Goal: Task Accomplishment & Management: Manage account settings

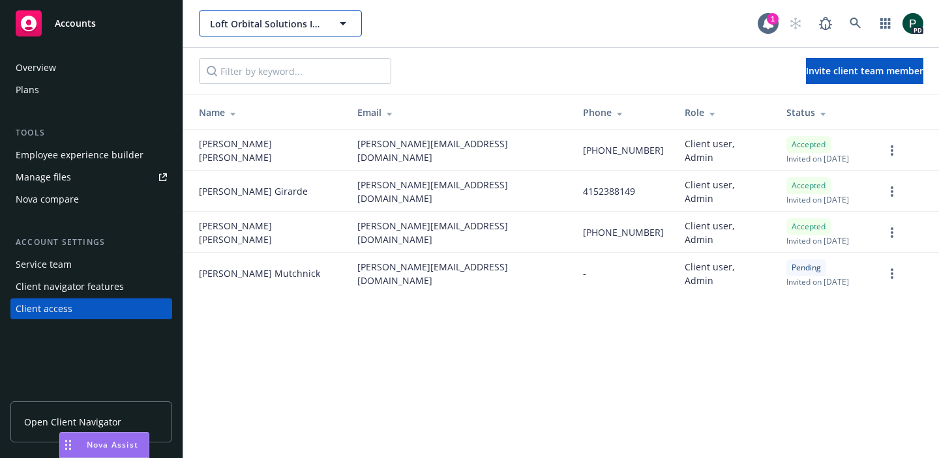
click at [338, 20] on icon "button" at bounding box center [343, 24] width 16 height 16
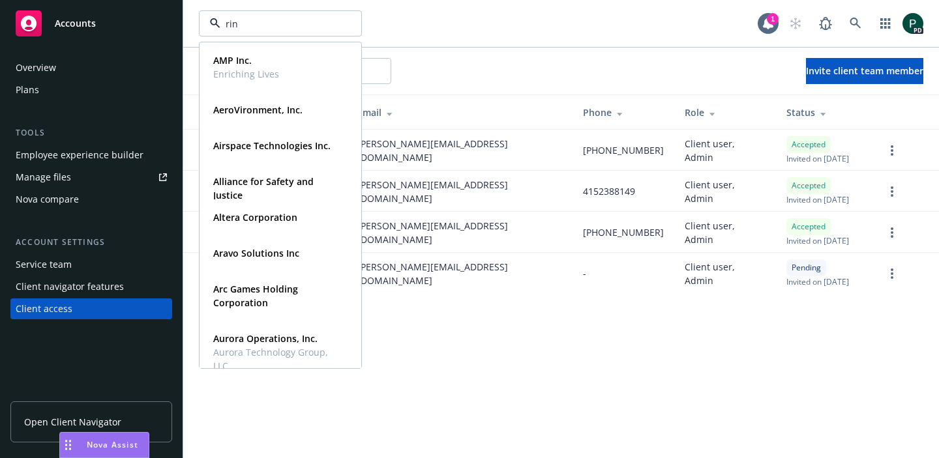
type input "ring"
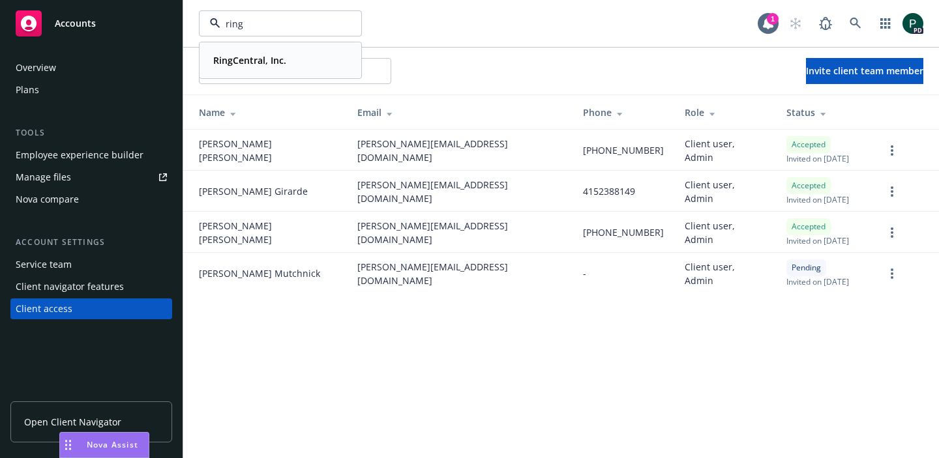
click at [305, 65] on div "RingCentral, Inc." at bounding box center [280, 60] width 145 height 19
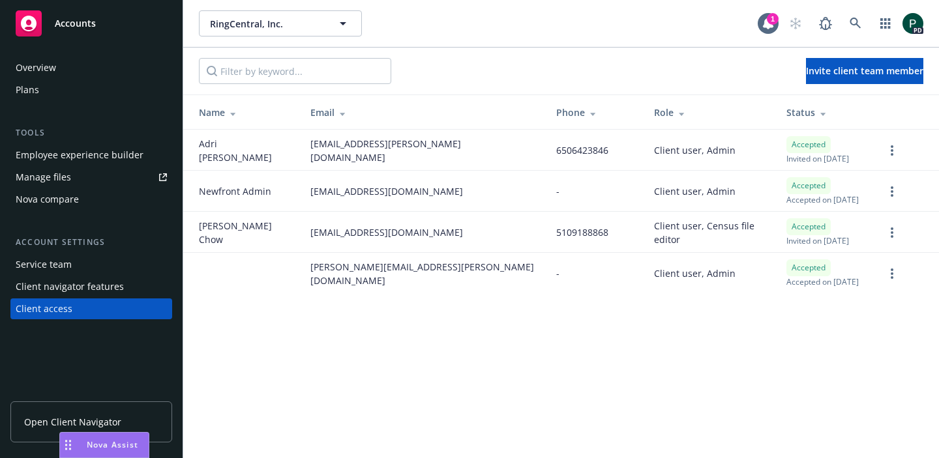
click at [79, 69] on div "Overview" at bounding box center [91, 67] width 151 height 21
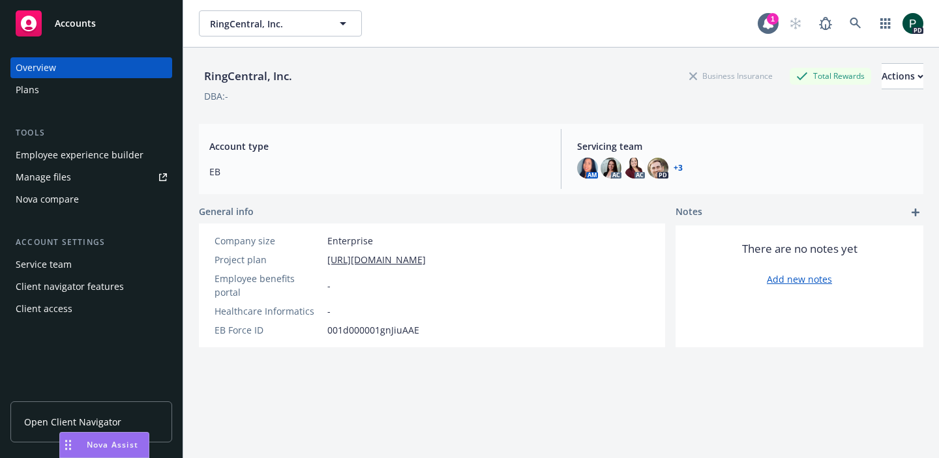
click at [94, 156] on div "Employee experience builder" at bounding box center [80, 155] width 128 height 21
click at [50, 94] on div "Plans" at bounding box center [91, 90] width 151 height 21
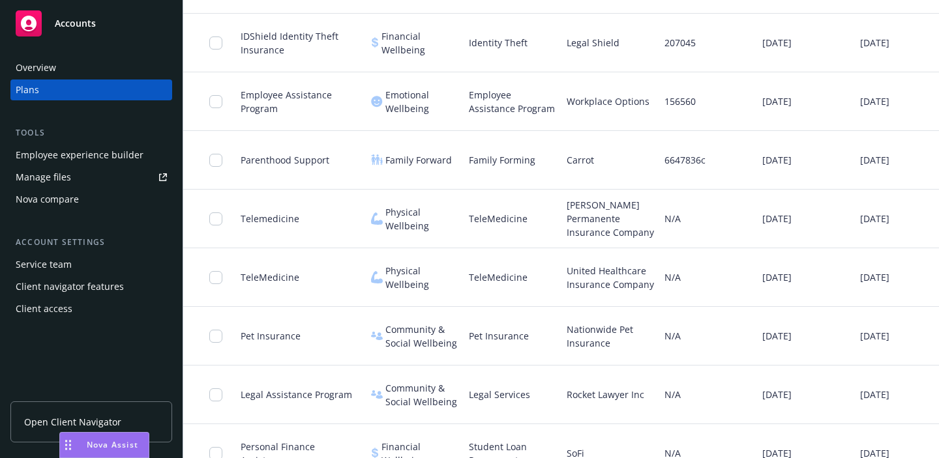
scroll to position [1526, 0]
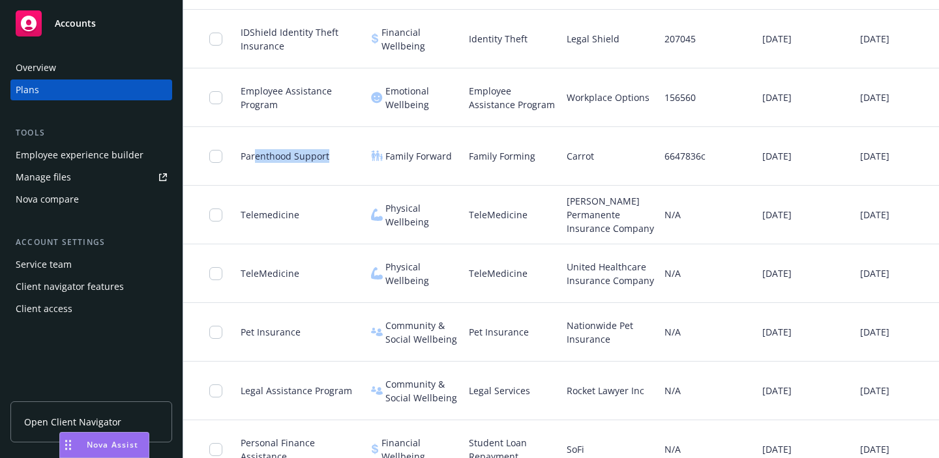
drag, startPoint x: 335, startPoint y: 154, endPoint x: 256, endPoint y: 154, distance: 79.5
click at [256, 154] on div "Parenthood Support" at bounding box center [300, 156] width 130 height 59
click at [256, 154] on span "Parenthood Support" at bounding box center [285, 156] width 89 height 14
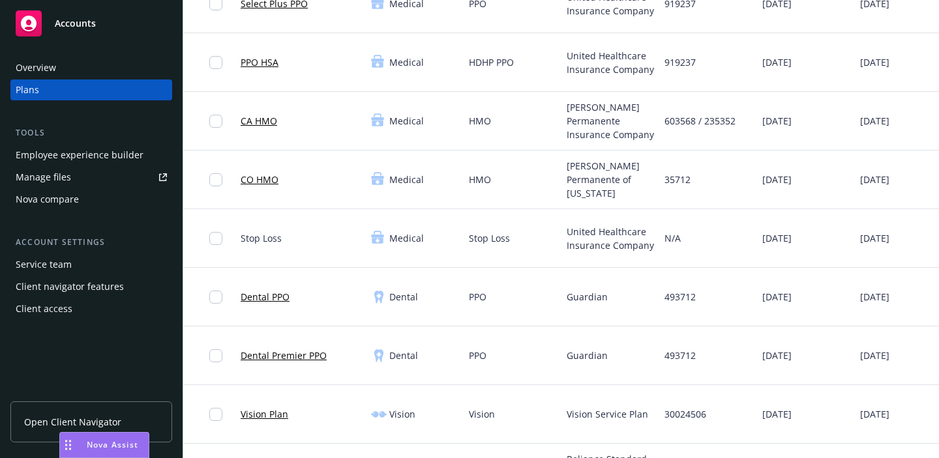
scroll to position [0, 0]
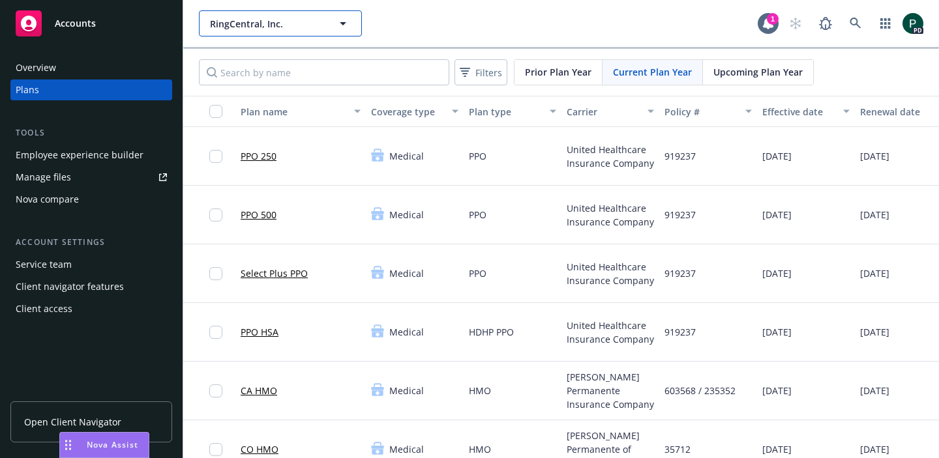
click at [286, 27] on span "RingCentral, Inc." at bounding box center [266, 24] width 113 height 14
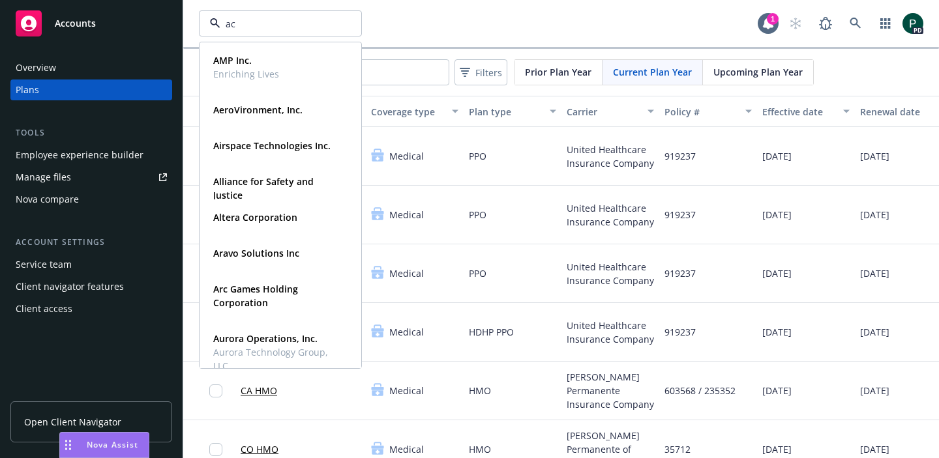
type input "ach"
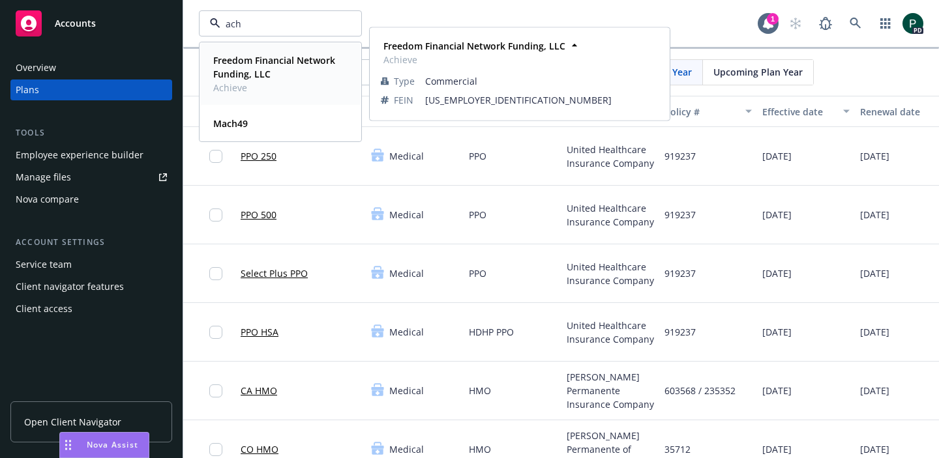
click at [271, 67] on span "Freedom Financial Network Funding, LLC" at bounding box center [279, 66] width 132 height 27
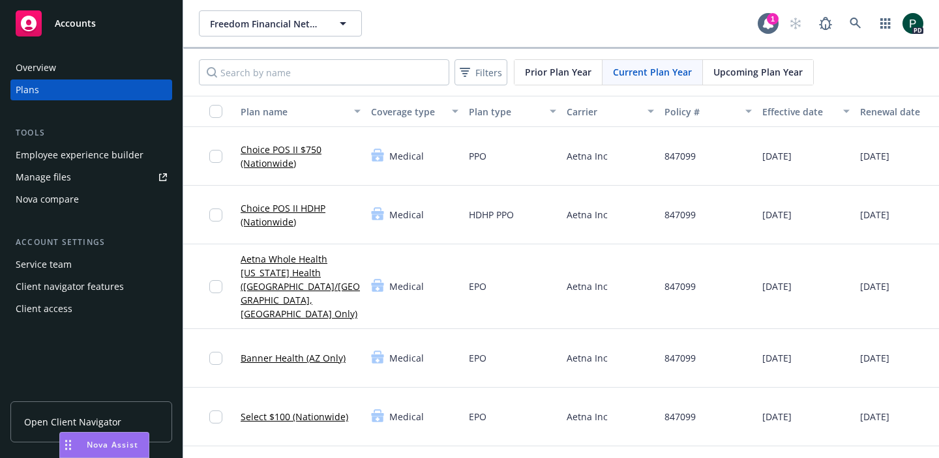
click at [81, 74] on div "Overview" at bounding box center [91, 67] width 151 height 21
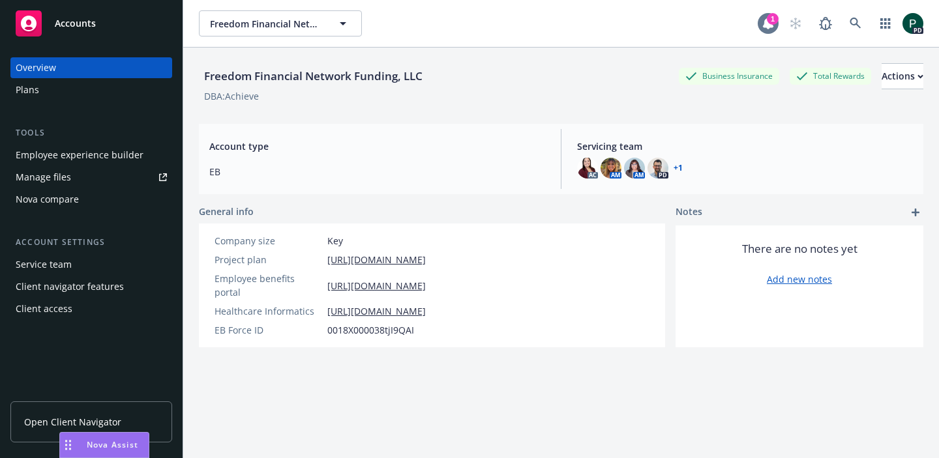
click at [768, 24] on icon at bounding box center [768, 24] width 10 height 12
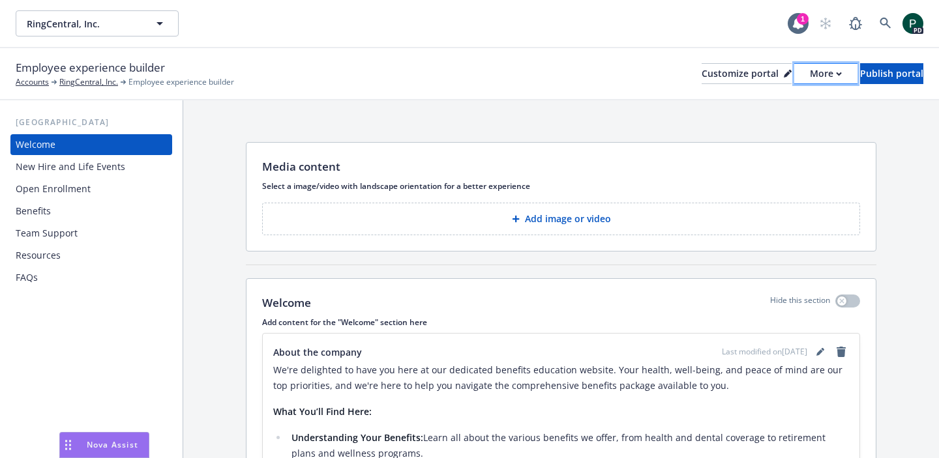
click at [810, 74] on div "More" at bounding box center [826, 74] width 32 height 20
click at [770, 107] on link "Copy preview link" at bounding box center [756, 103] width 119 height 26
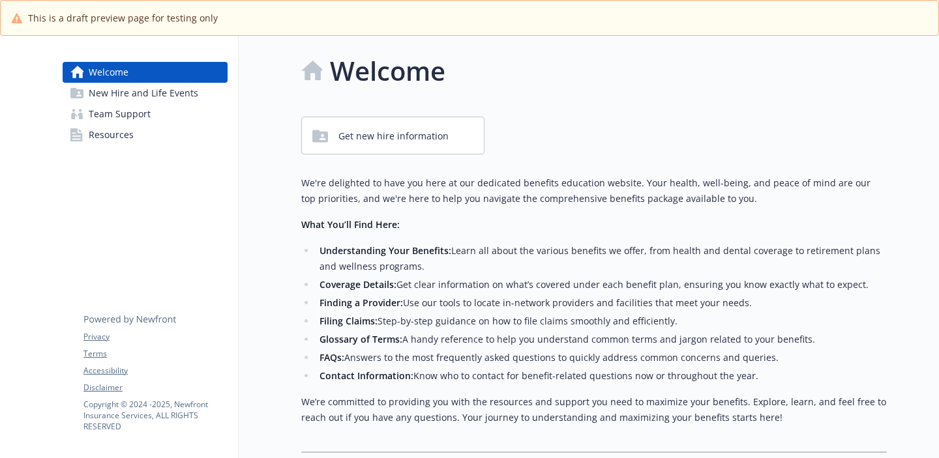
click at [171, 96] on span "New Hire and Life Events" at bounding box center [144, 93] width 110 height 21
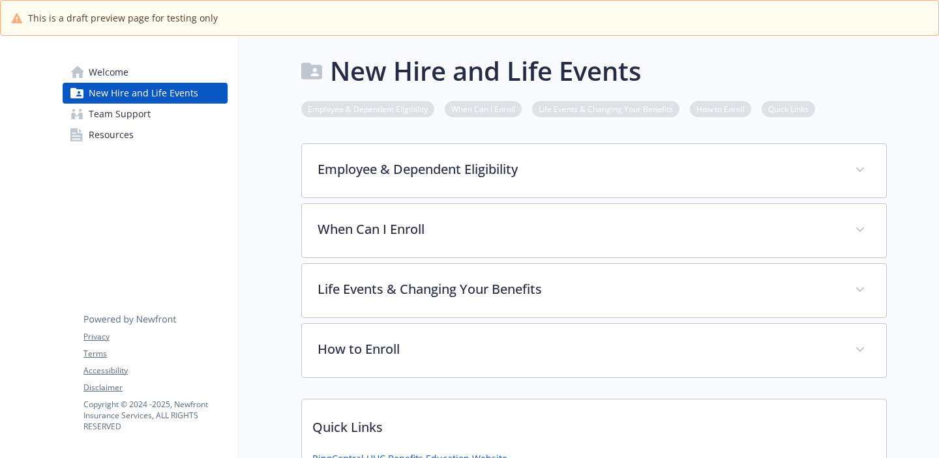
click at [162, 112] on link "Team Support" at bounding box center [145, 114] width 165 height 21
